Goal: Navigation & Orientation: Find specific page/section

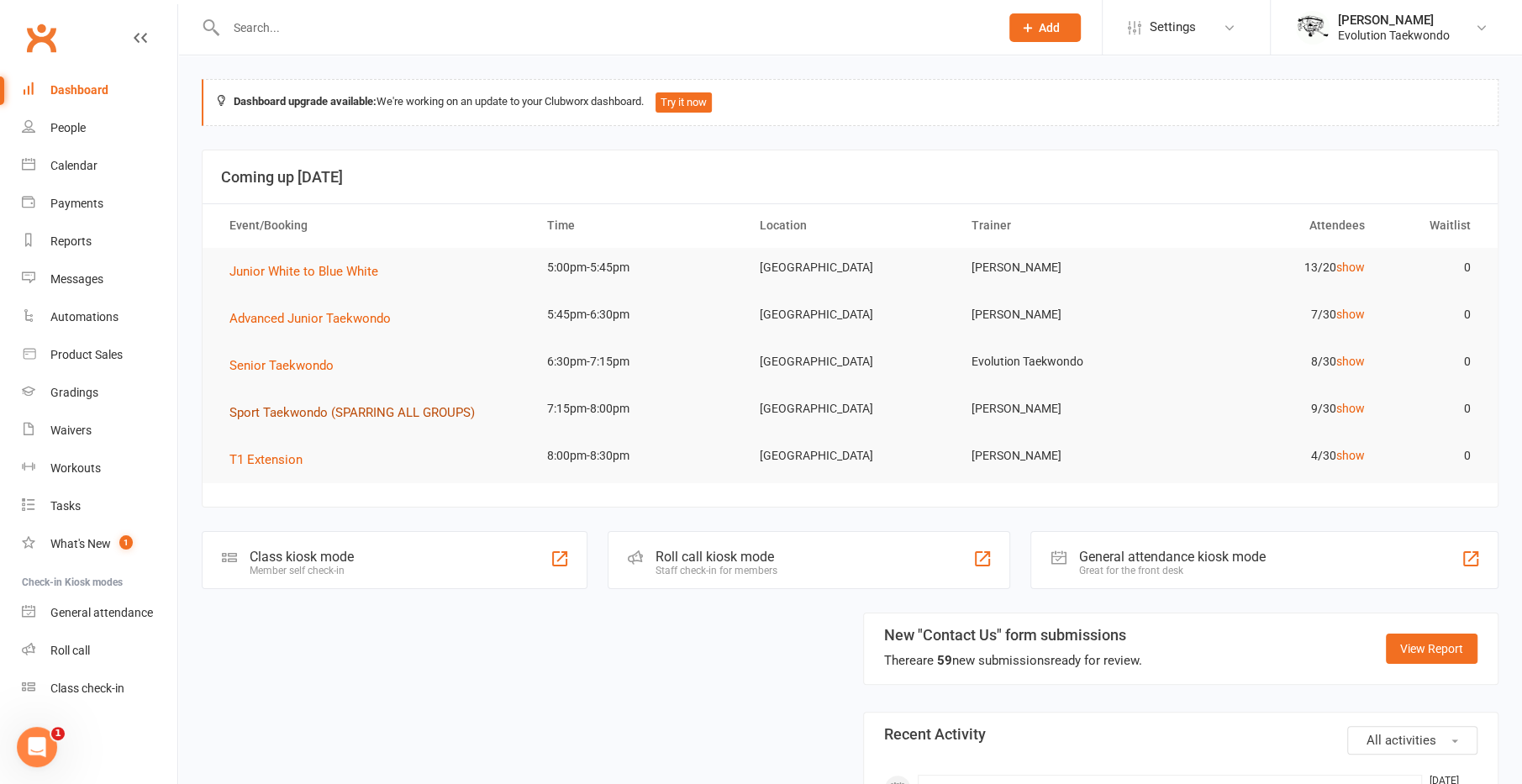
click at [419, 413] on span "Sport Taekwondo (SPARRING ALL GROUPS)" at bounding box center [352, 412] width 245 height 15
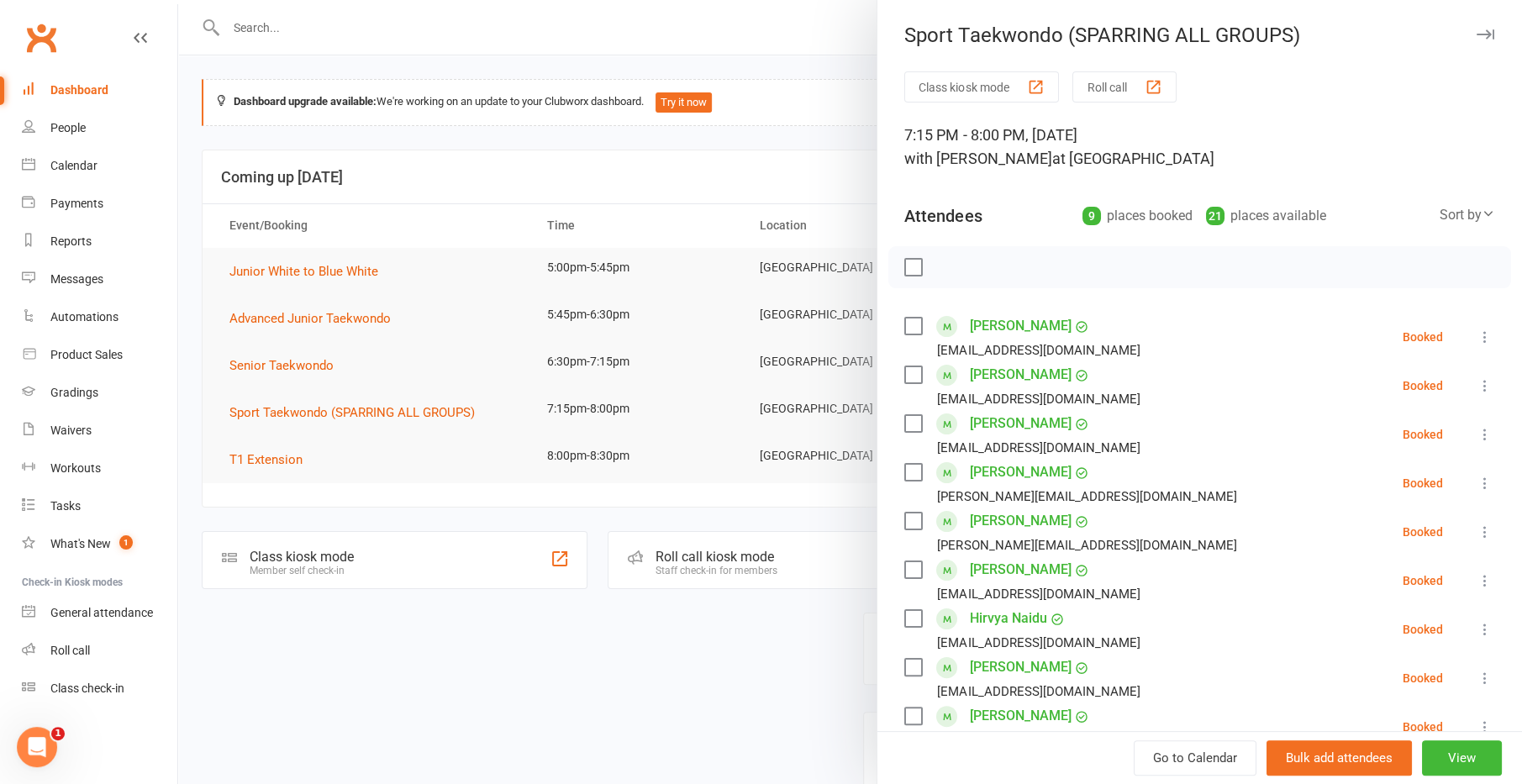
click at [531, 658] on div at bounding box center [850, 392] width 1344 height 784
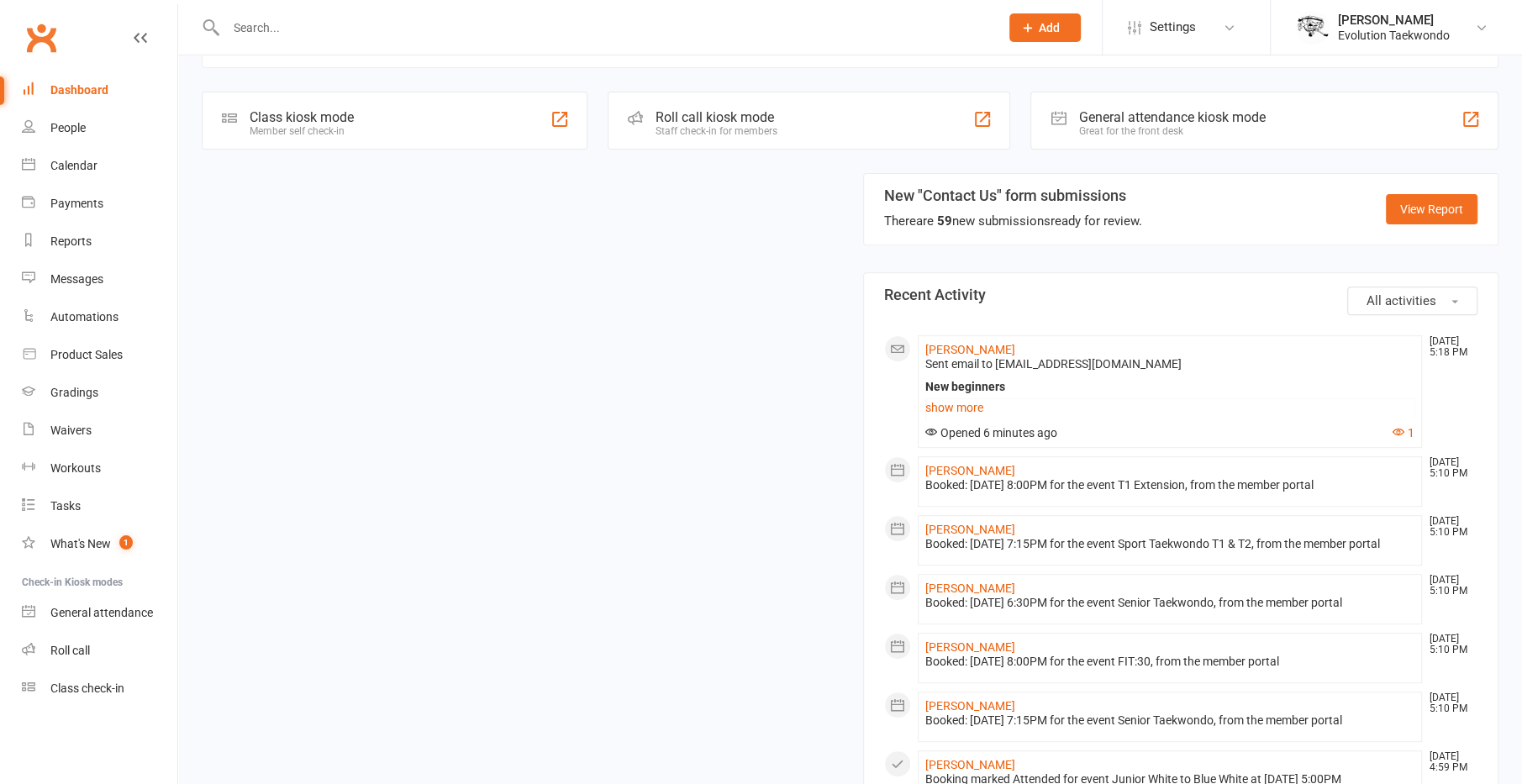
scroll to position [448, 0]
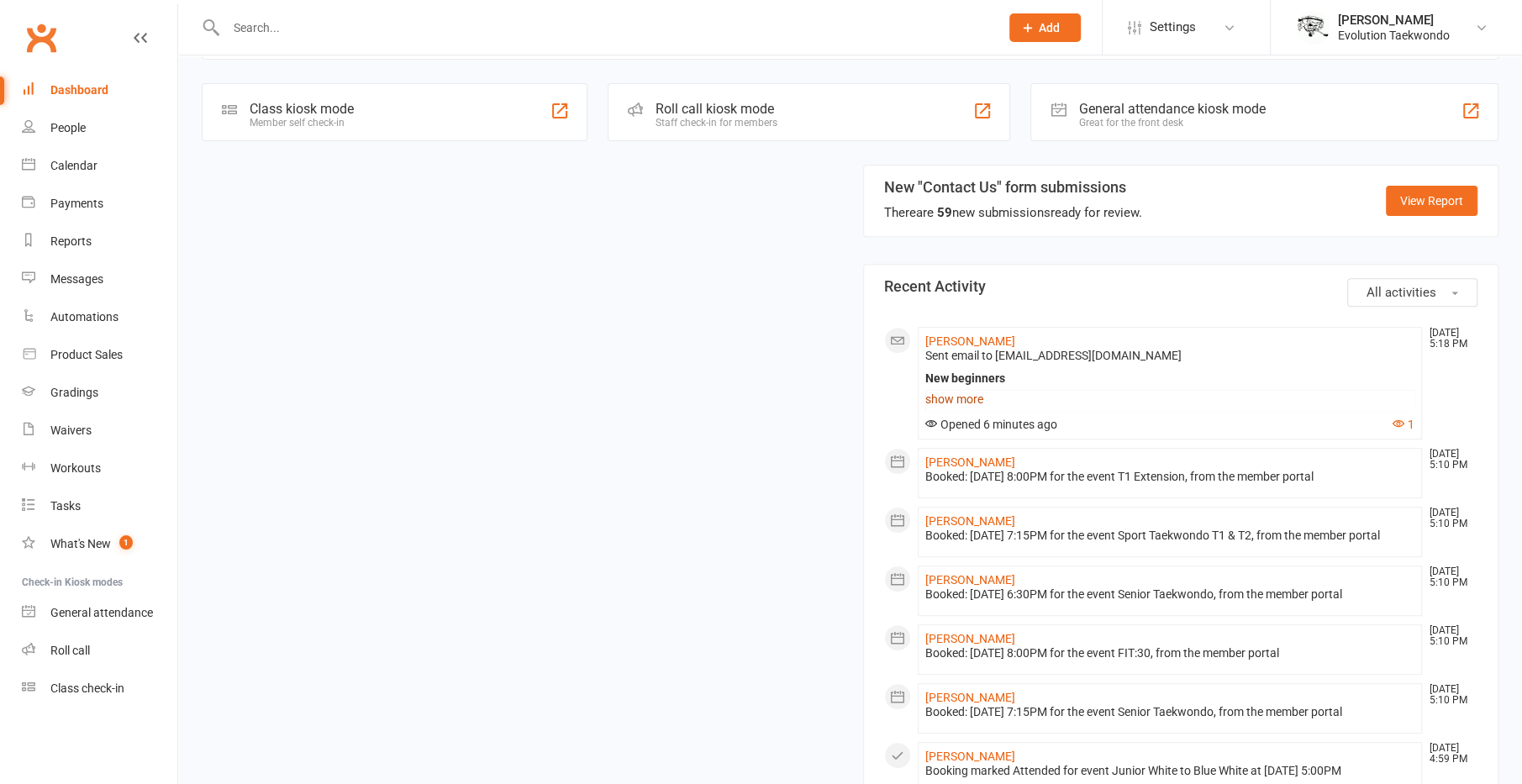
click at [949, 402] on link "show more" at bounding box center [1170, 399] width 490 height 24
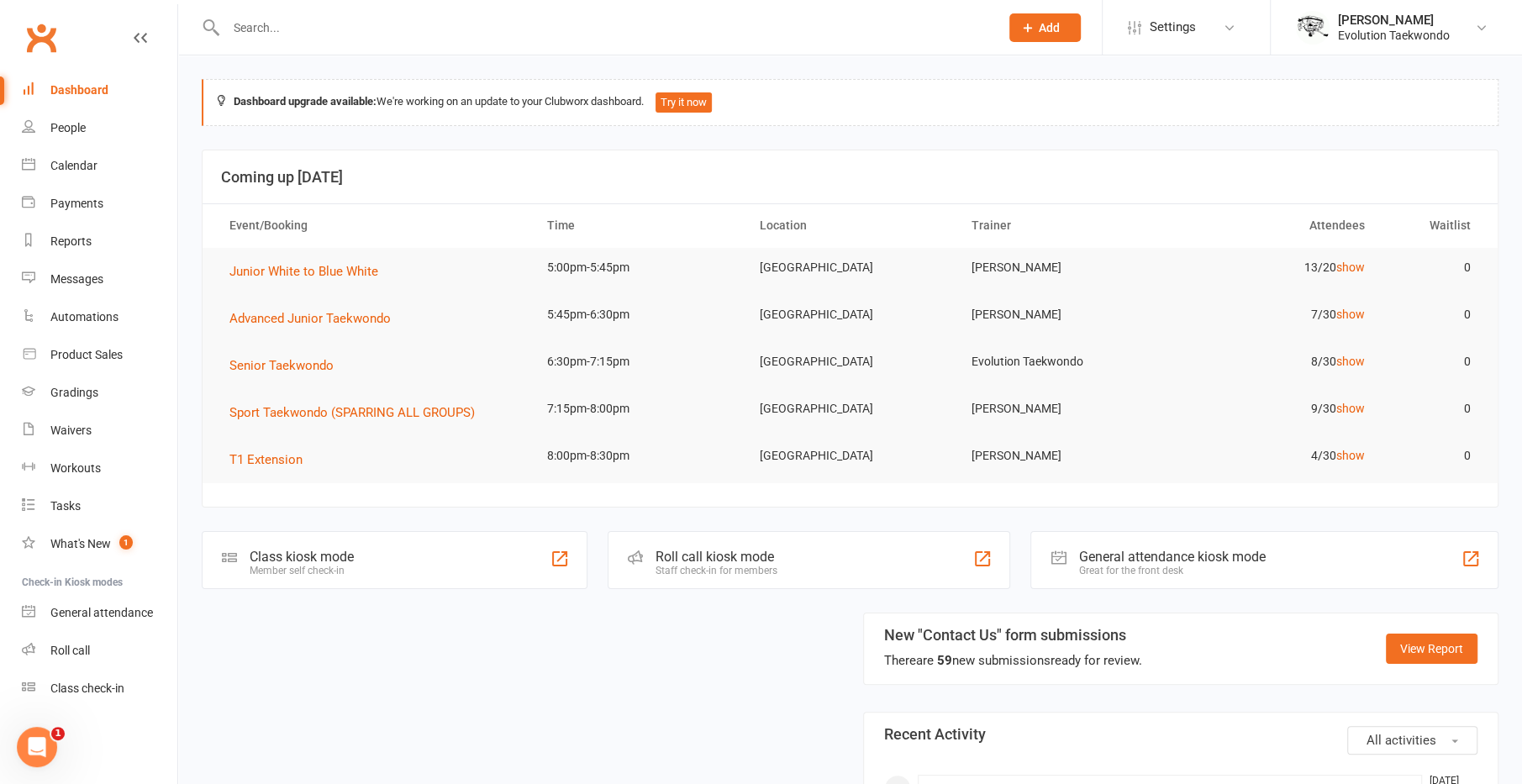
scroll to position [392, 0]
